Goal: Task Accomplishment & Management: Use online tool/utility

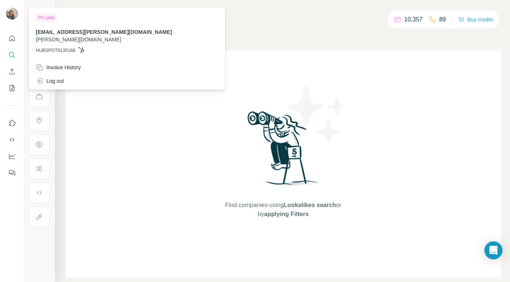
click at [11, 12] on img at bounding box center [12, 14] width 12 height 12
click at [316, 31] on div "Companies People" at bounding box center [283, 32] width 435 height 16
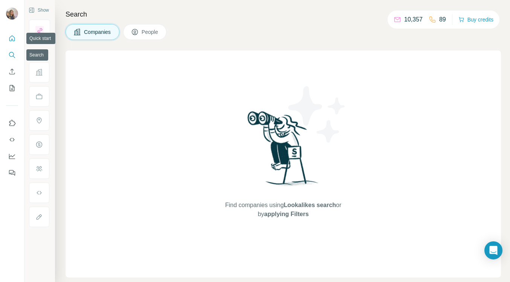
click at [11, 40] on icon "Quick start" at bounding box center [12, 38] width 6 height 6
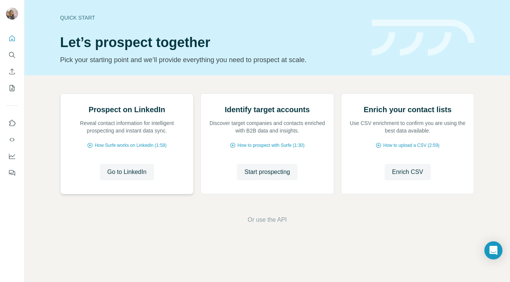
scroll to position [35, 0]
click at [14, 87] on icon "My lists" at bounding box center [12, 88] width 5 height 6
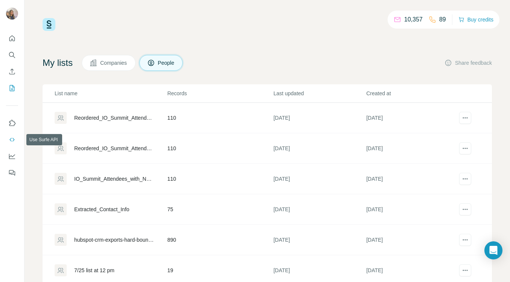
click at [12, 138] on icon "Use Surfe API" at bounding box center [12, 140] width 8 height 8
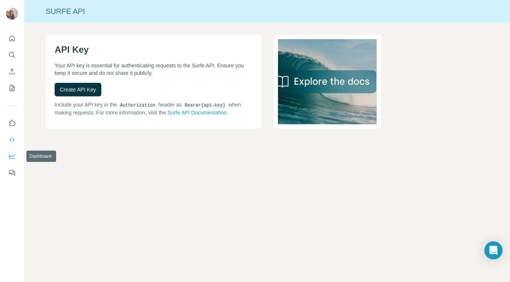
click at [12, 159] on icon "Dashboard" at bounding box center [12, 157] width 8 height 8
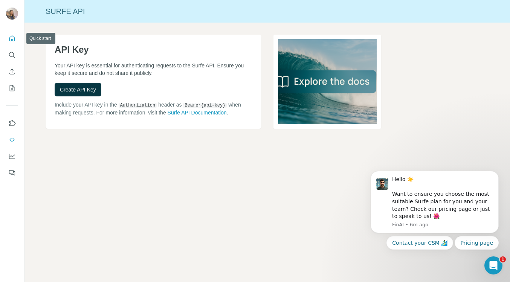
click at [11, 37] on icon "Quick start" at bounding box center [12, 39] width 8 height 8
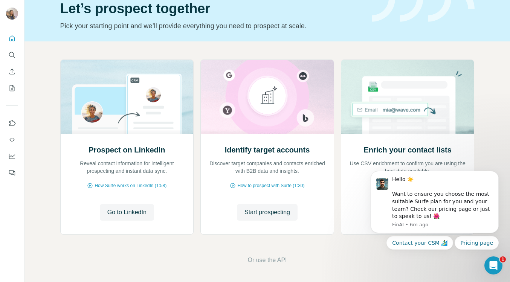
scroll to position [35, 0]
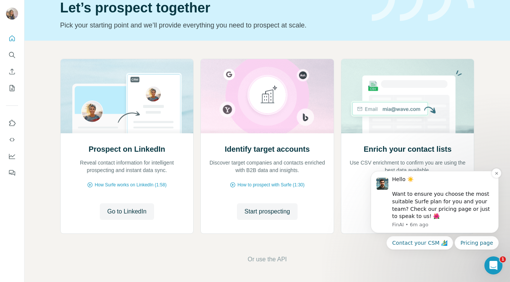
click at [473, 216] on div "Hello ☀️ Want to ensure you choose the most suitable Surfe plan for you and you…" at bounding box center [442, 198] width 101 height 44
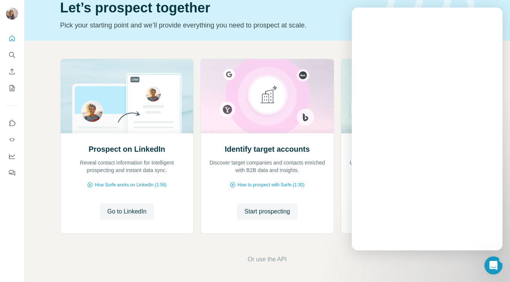
scroll to position [0, 0]
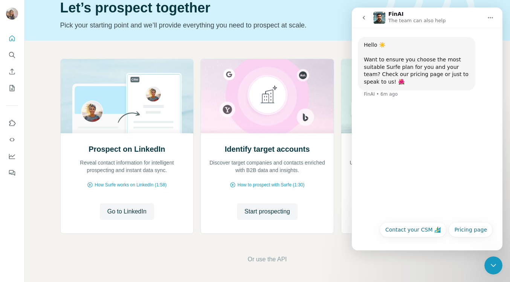
click at [369, 14] on button "go back" at bounding box center [364, 18] width 14 height 14
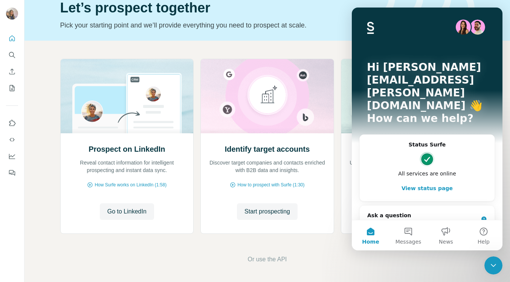
click at [401, 21] on div "Intercom messenger" at bounding box center [427, 27] width 121 height 15
click at [310, 275] on div "Prospect on LinkedIn Reveal contact information for intelligent prospecting and…" at bounding box center [266, 161] width 485 height 241
click at [443, 220] on div "AI Agent and team can help" at bounding box center [422, 224] width 111 height 8
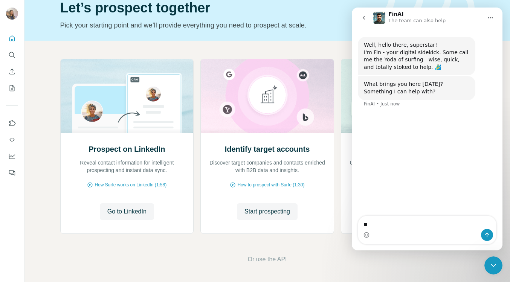
type textarea "*"
type textarea "**********"
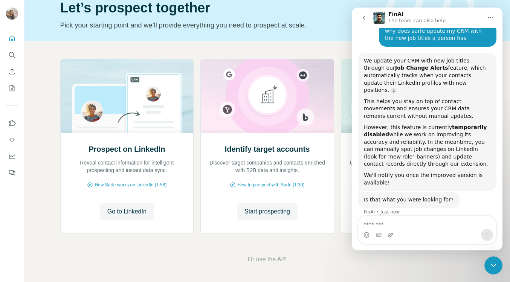
scroll to position [84, 0]
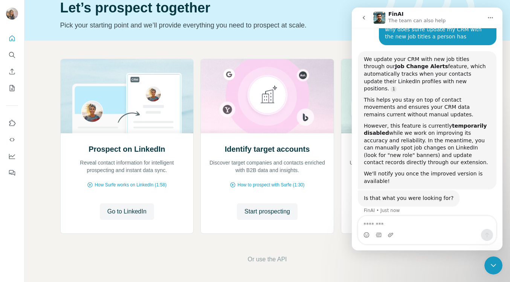
click at [418, 236] on div "Intercom messenger" at bounding box center [427, 235] width 138 height 12
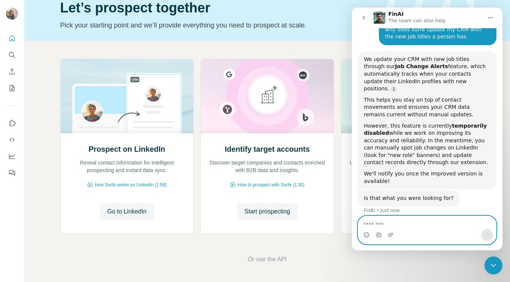
click at [418, 227] on textarea "Message…" at bounding box center [427, 222] width 138 height 13
type textarea "**********"
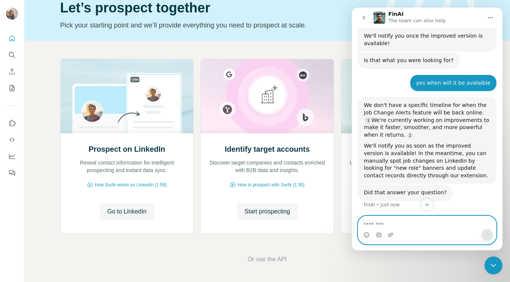
scroll to position [264, 0]
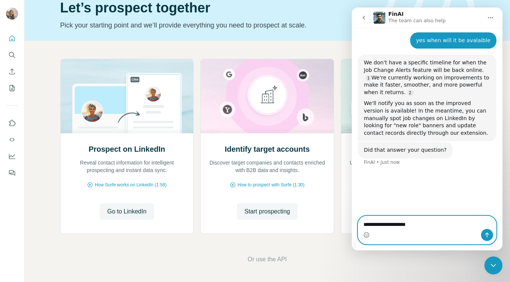
type textarea "**********"
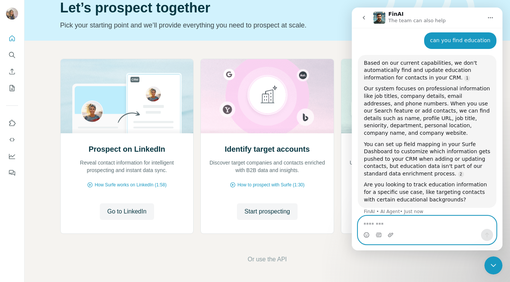
scroll to position [397, 0]
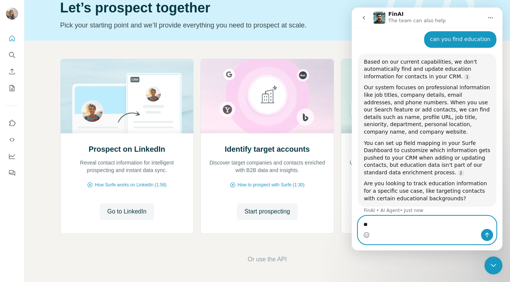
type textarea "***"
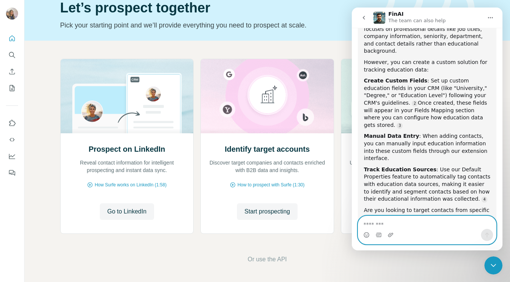
scroll to position [638, 0]
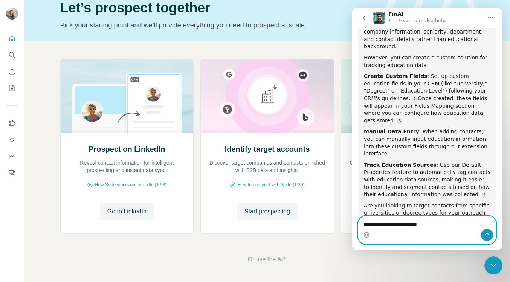
type textarea "**********"
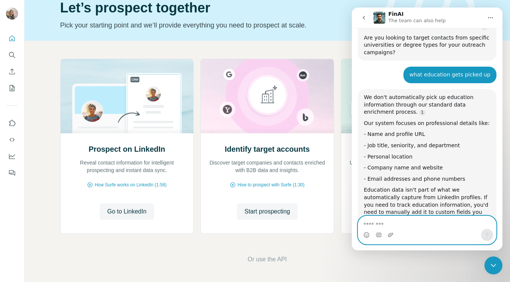
scroll to position [815, 0]
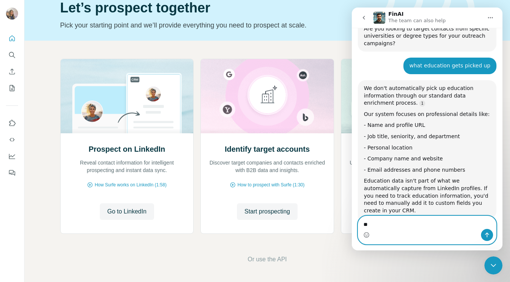
type textarea "*"
type textarea "****"
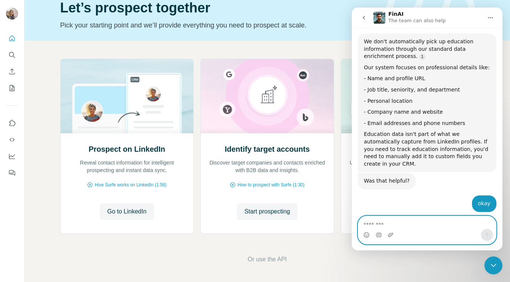
scroll to position [882, 0]
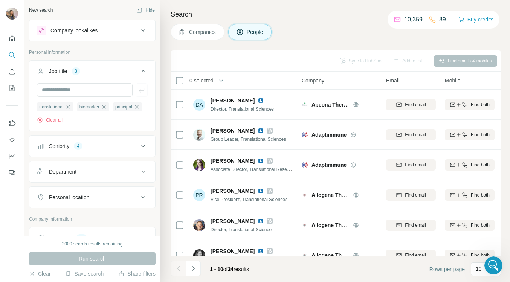
scroll to position [97, 0]
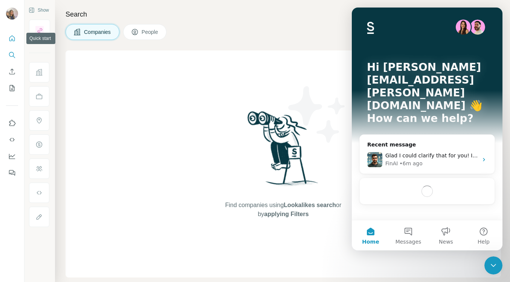
click at [12, 42] on icon "Quick start" at bounding box center [12, 39] width 8 height 8
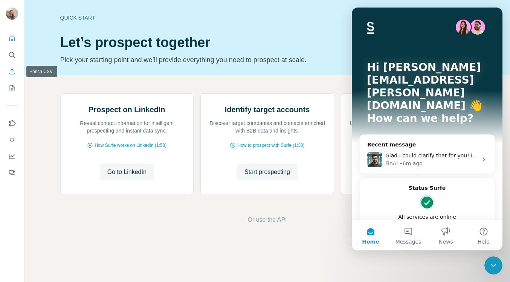
click at [12, 70] on icon "Enrich CSV" at bounding box center [12, 72] width 8 height 8
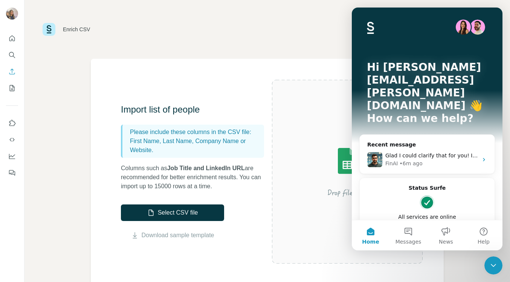
click at [314, 143] on img at bounding box center [347, 172] width 136 height 90
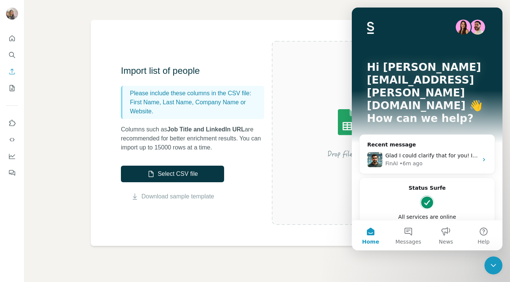
scroll to position [39, 0]
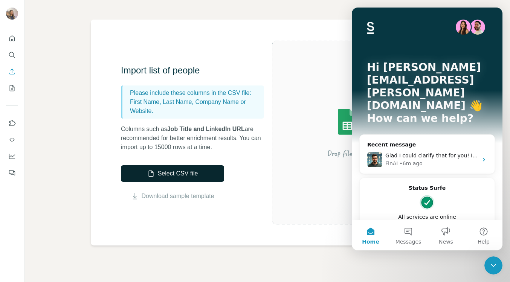
click at [202, 168] on button "Select CSV file" at bounding box center [172, 173] width 103 height 17
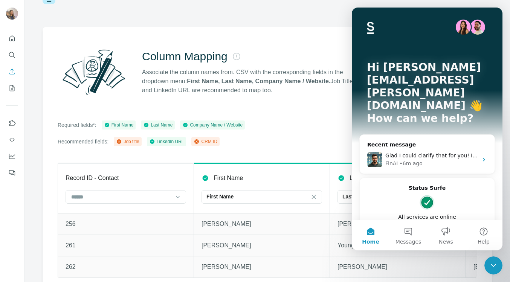
scroll to position [41, 0]
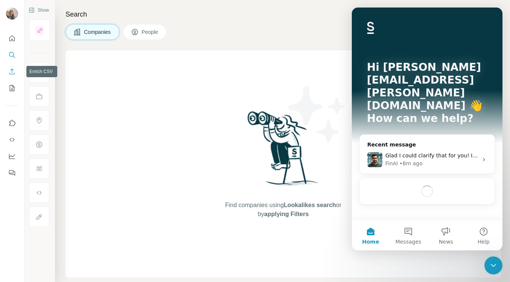
click at [16, 70] on button "Enrich CSV" at bounding box center [12, 72] width 12 height 14
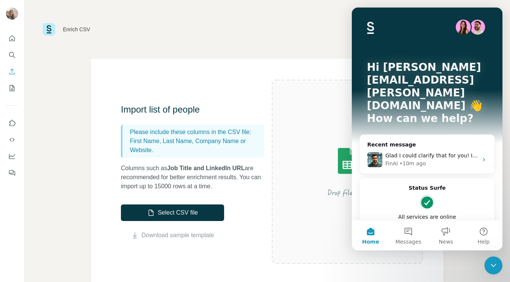
click at [279, 132] on div at bounding box center [347, 172] width 151 height 184
click at [487, 266] on div "Close Intercom Messenger" at bounding box center [493, 265] width 18 height 18
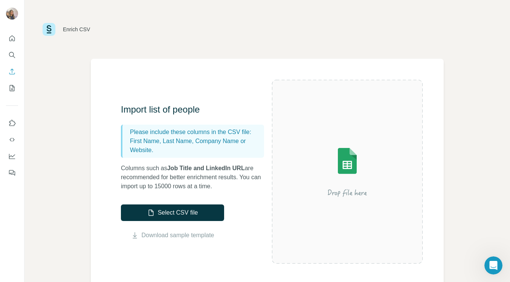
click at [492, 266] on icon "Open Intercom Messenger" at bounding box center [493, 265] width 5 height 6
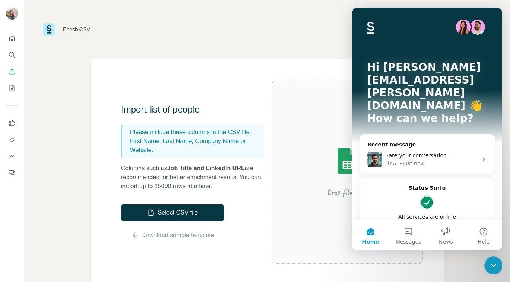
click at [495, 271] on div "Close Intercom Messenger" at bounding box center [493, 265] width 18 height 18
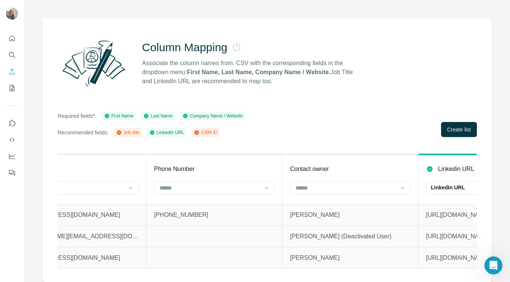
scroll to position [0, 456]
click at [10, 70] on icon "Enrich CSV" at bounding box center [12, 72] width 8 height 8
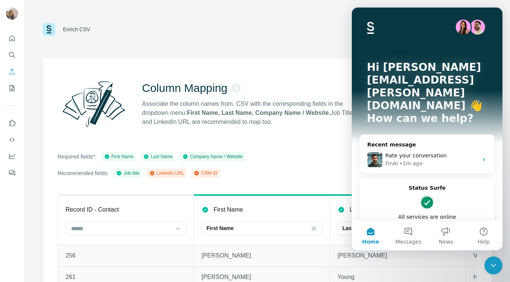
click at [495, 266] on icon "Close Intercom Messenger" at bounding box center [493, 265] width 9 height 9
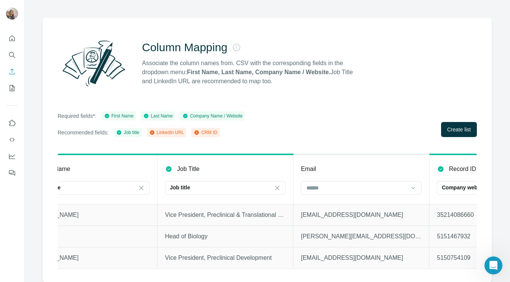
scroll to position [0, 379]
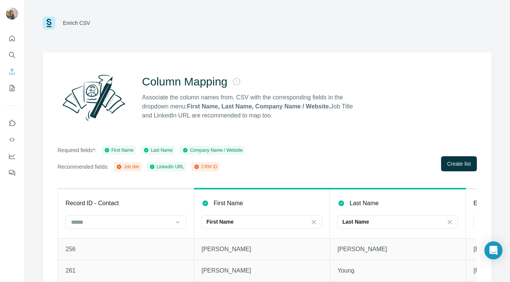
scroll to position [41, 0]
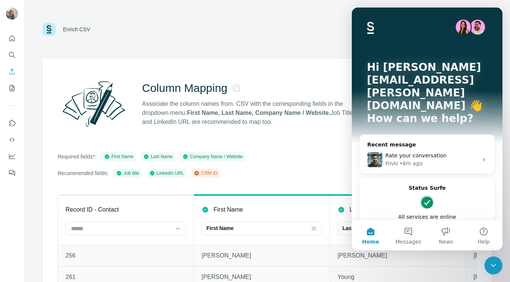
click at [496, 268] on icon "Close Intercom Messenger" at bounding box center [493, 265] width 9 height 9
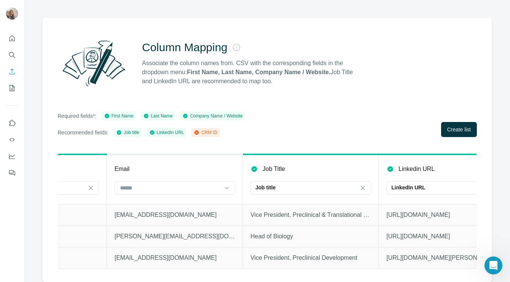
scroll to position [0, 360]
click at [179, 190] on input at bounding box center [170, 188] width 102 height 8
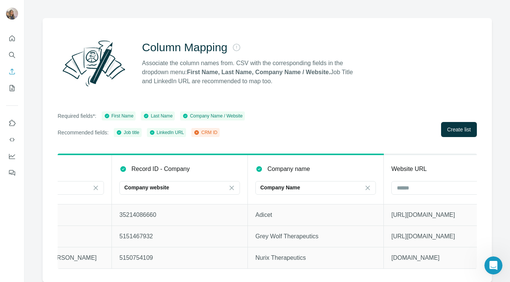
scroll to position [0, 651]
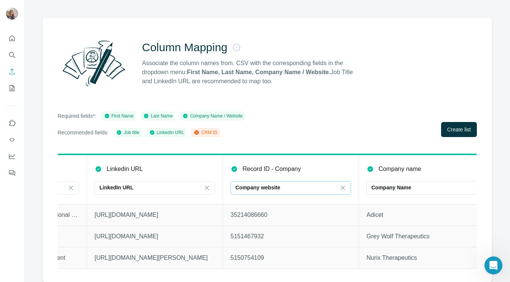
click at [269, 187] on p "Company website" at bounding box center [257, 188] width 45 height 8
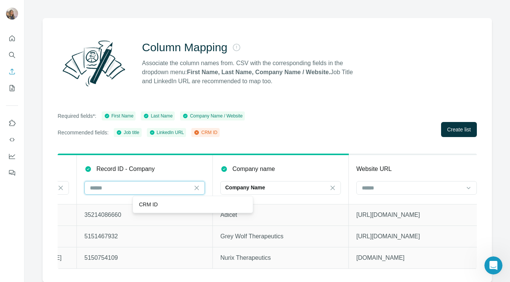
scroll to position [0, 805]
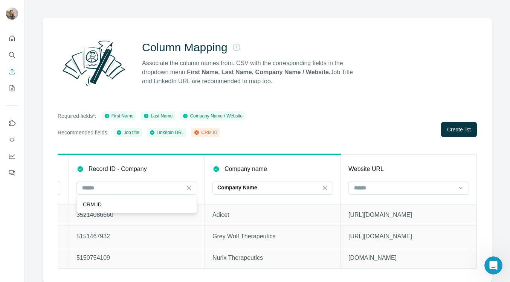
click at [403, 195] on div at bounding box center [408, 188] width 121 height 15
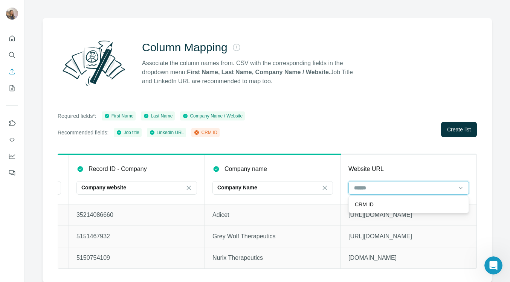
click at [402, 187] on input at bounding box center [404, 188] width 102 height 8
click at [401, 187] on input at bounding box center [404, 188] width 102 height 8
click at [80, 186] on div "Company website" at bounding box center [136, 188] width 121 height 14
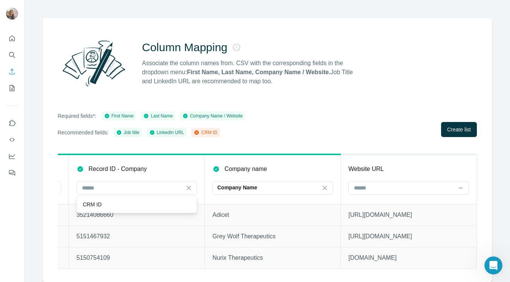
click at [99, 202] on p "CRM ID" at bounding box center [92, 205] width 19 height 8
click at [393, 189] on input at bounding box center [404, 188] width 102 height 8
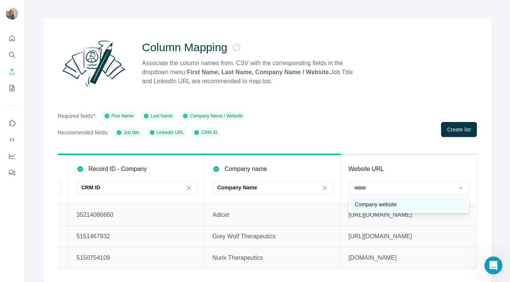
click at [367, 201] on p "Company website" at bounding box center [376, 205] width 42 height 8
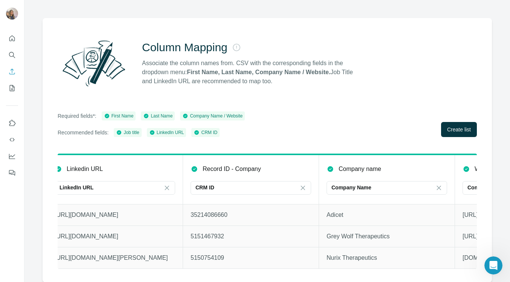
scroll to position [0, 661]
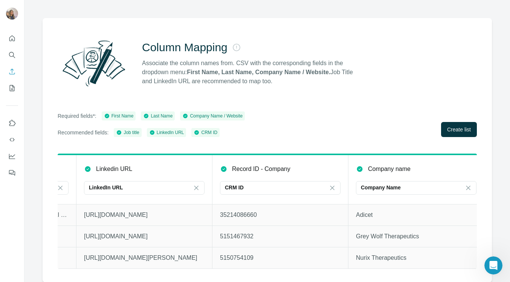
click at [265, 180] on th "Record ID - Company CRM ID" at bounding box center [280, 179] width 136 height 50
click at [265, 185] on div "CRM ID" at bounding box center [276, 188] width 102 height 8
click at [331, 185] on icon at bounding box center [332, 188] width 8 height 8
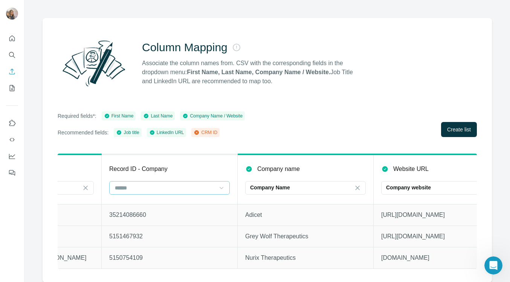
scroll to position [0, 805]
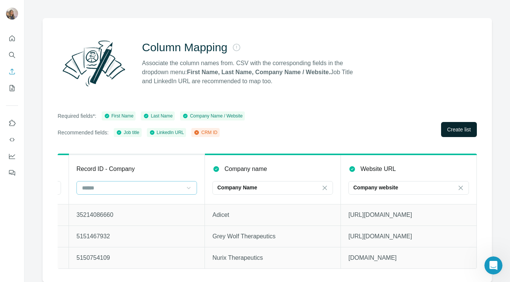
click at [459, 132] on span "Create list" at bounding box center [459, 130] width 24 height 8
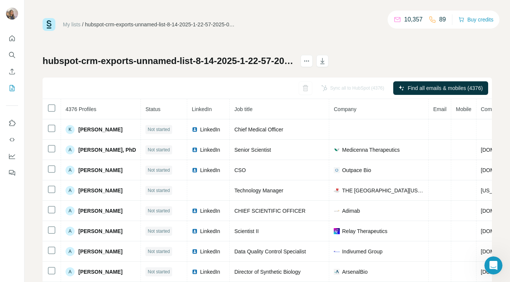
scroll to position [0, 100]
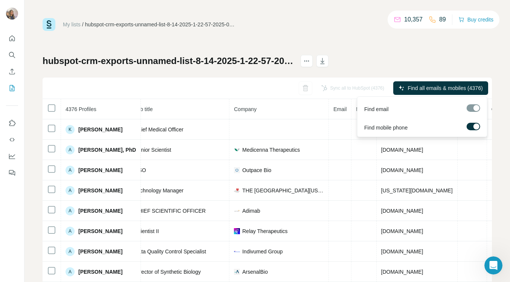
click at [475, 125] on div at bounding box center [476, 127] width 6 height 6
click at [447, 90] on span "Find all emails (4376)" at bounding box center [457, 88] width 50 height 8
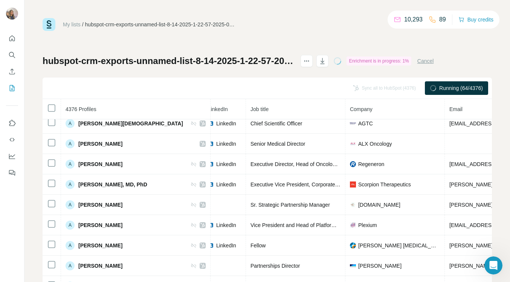
scroll to position [291, 53]
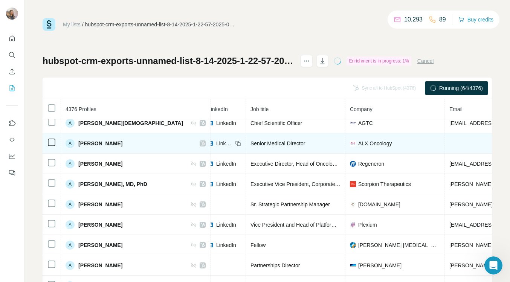
click at [200, 143] on icon at bounding box center [202, 143] width 5 height 6
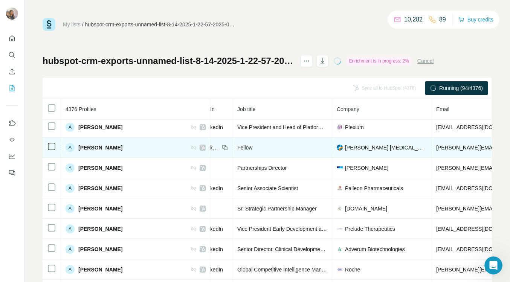
scroll to position [389, 0]
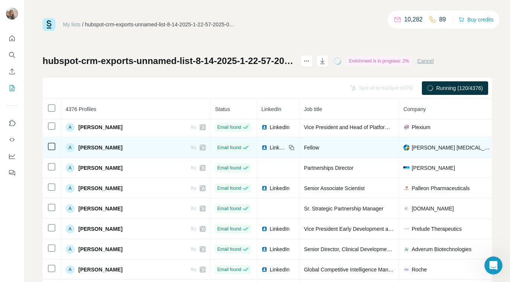
click at [270, 148] on span "LinkedIn" at bounding box center [278, 148] width 17 height 8
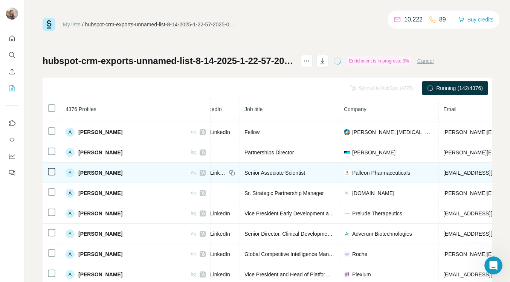
scroll to position [404, 0]
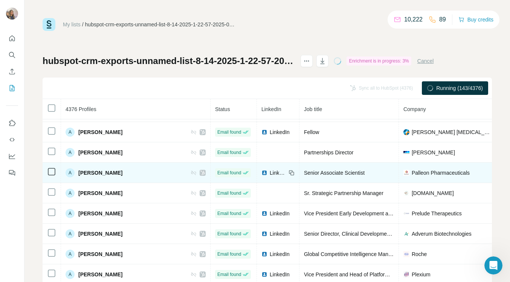
click at [270, 174] on span "LinkedIn" at bounding box center [278, 173] width 17 height 8
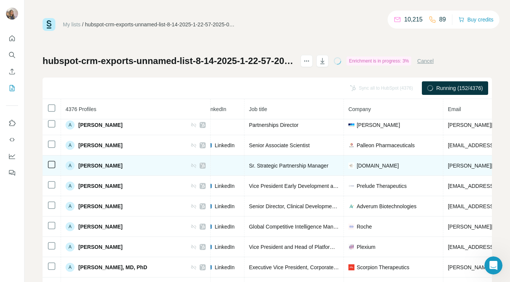
scroll to position [436, 55]
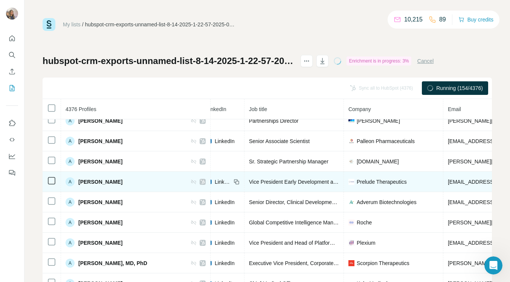
click at [215, 180] on span "LinkedIn" at bounding box center [223, 182] width 17 height 8
